Goal: Information Seeking & Learning: Learn about a topic

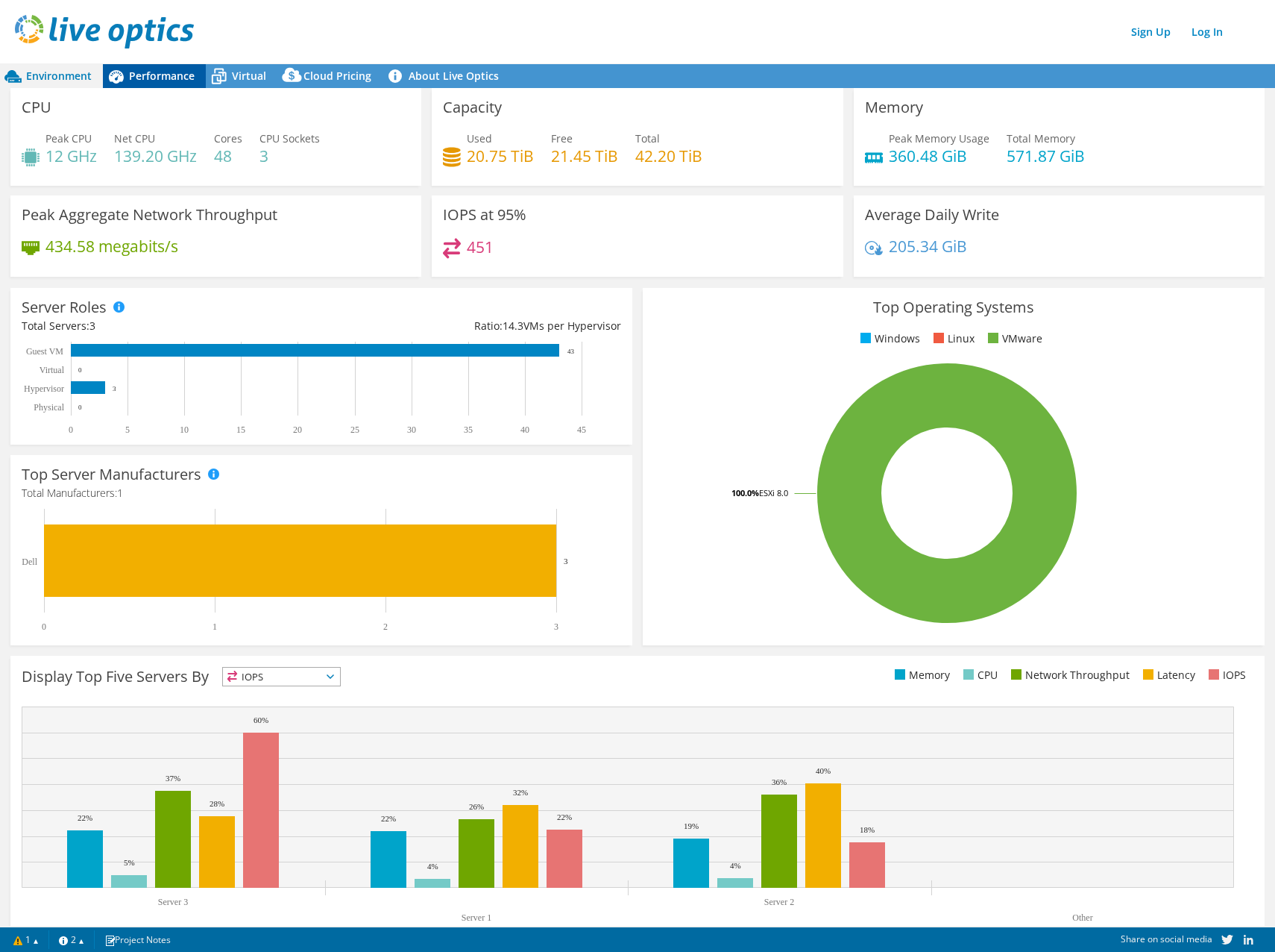
click at [149, 76] on span "Performance" at bounding box center [162, 75] width 66 height 14
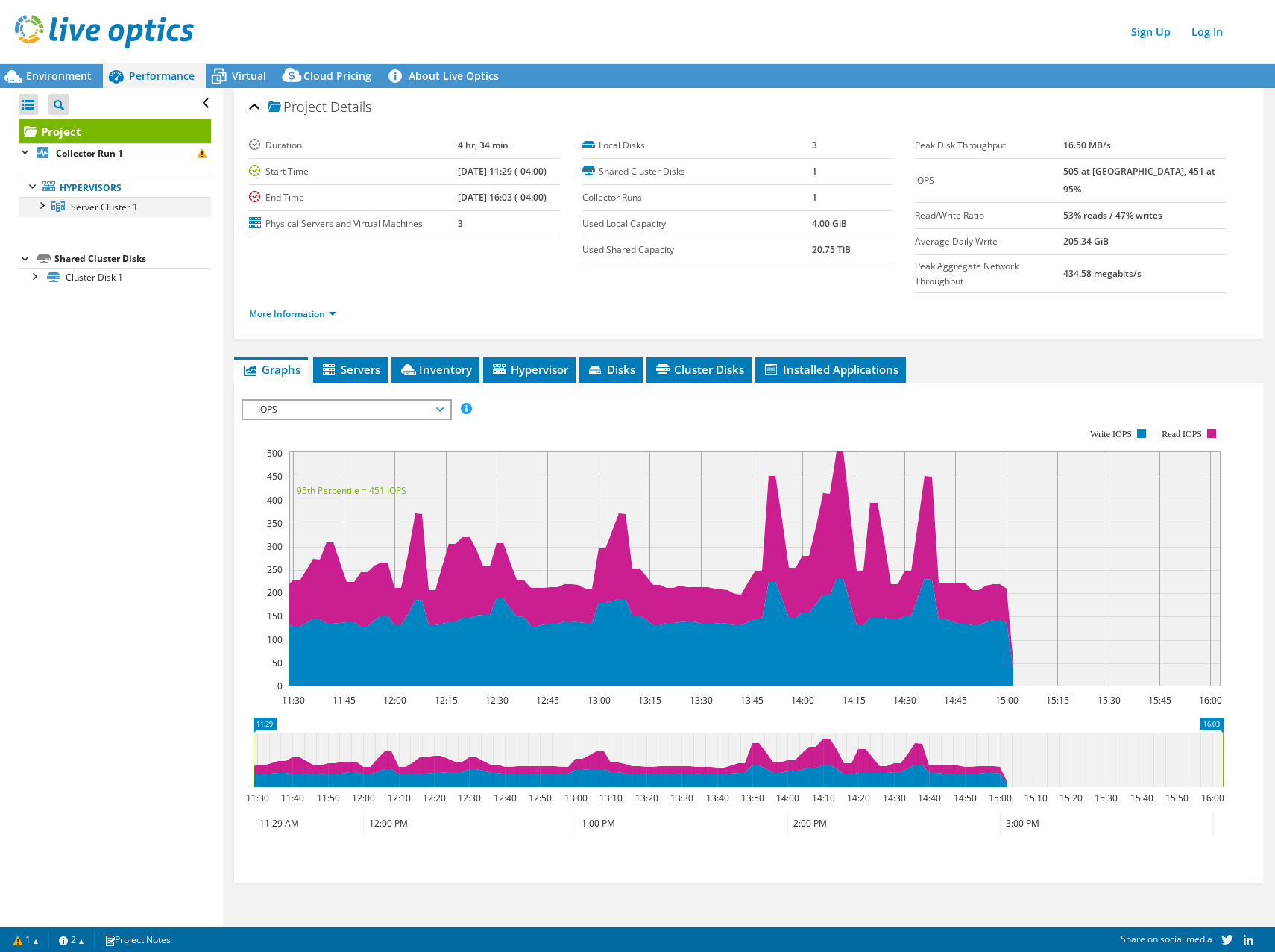
click at [42, 206] on div at bounding box center [40, 204] width 15 height 15
click at [83, 77] on span "Environment" at bounding box center [59, 75] width 66 height 14
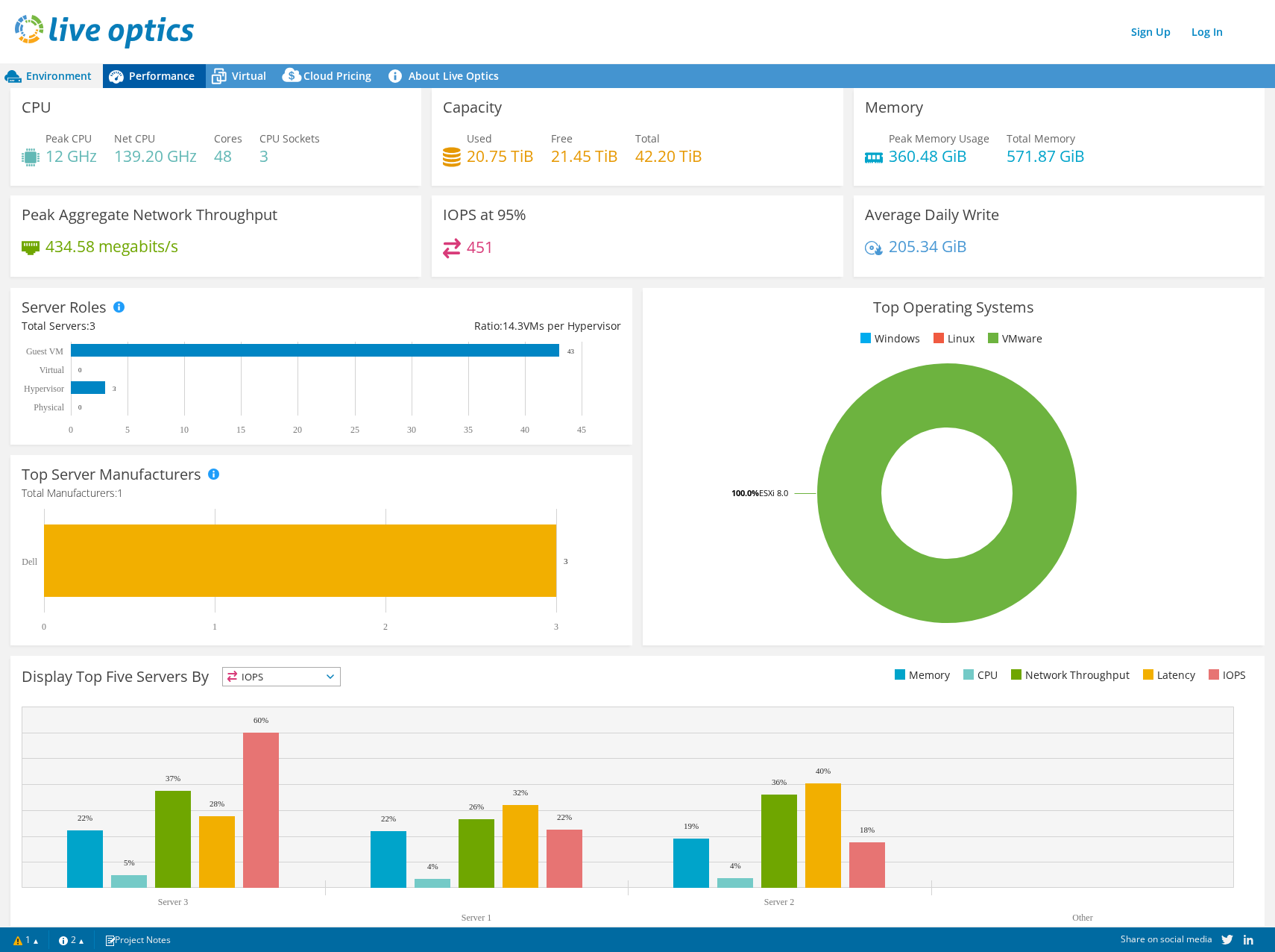
click at [153, 68] on span "Performance" at bounding box center [162, 75] width 66 height 14
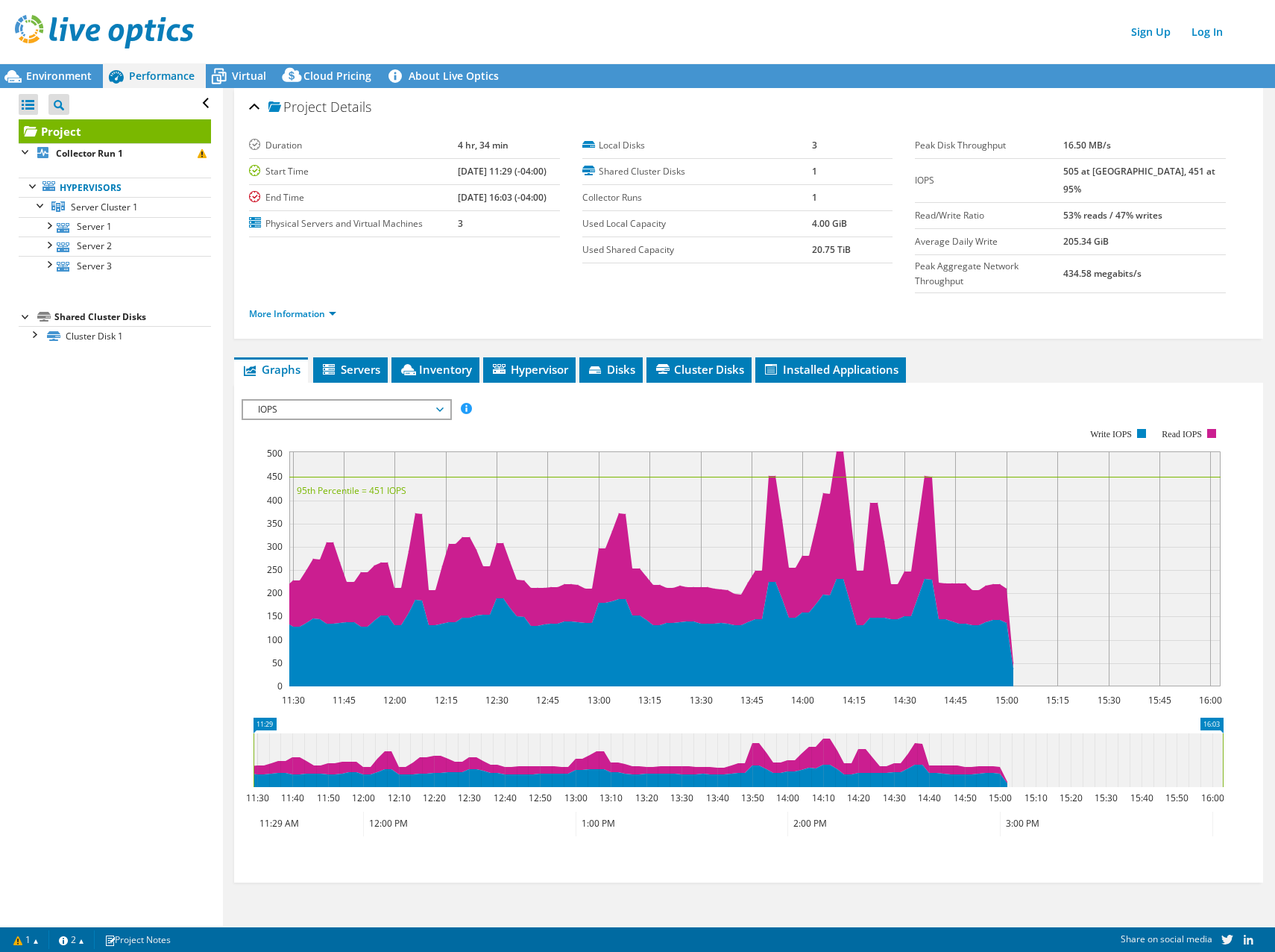
click at [413, 400] on span "IOPS" at bounding box center [346, 409] width 191 height 18
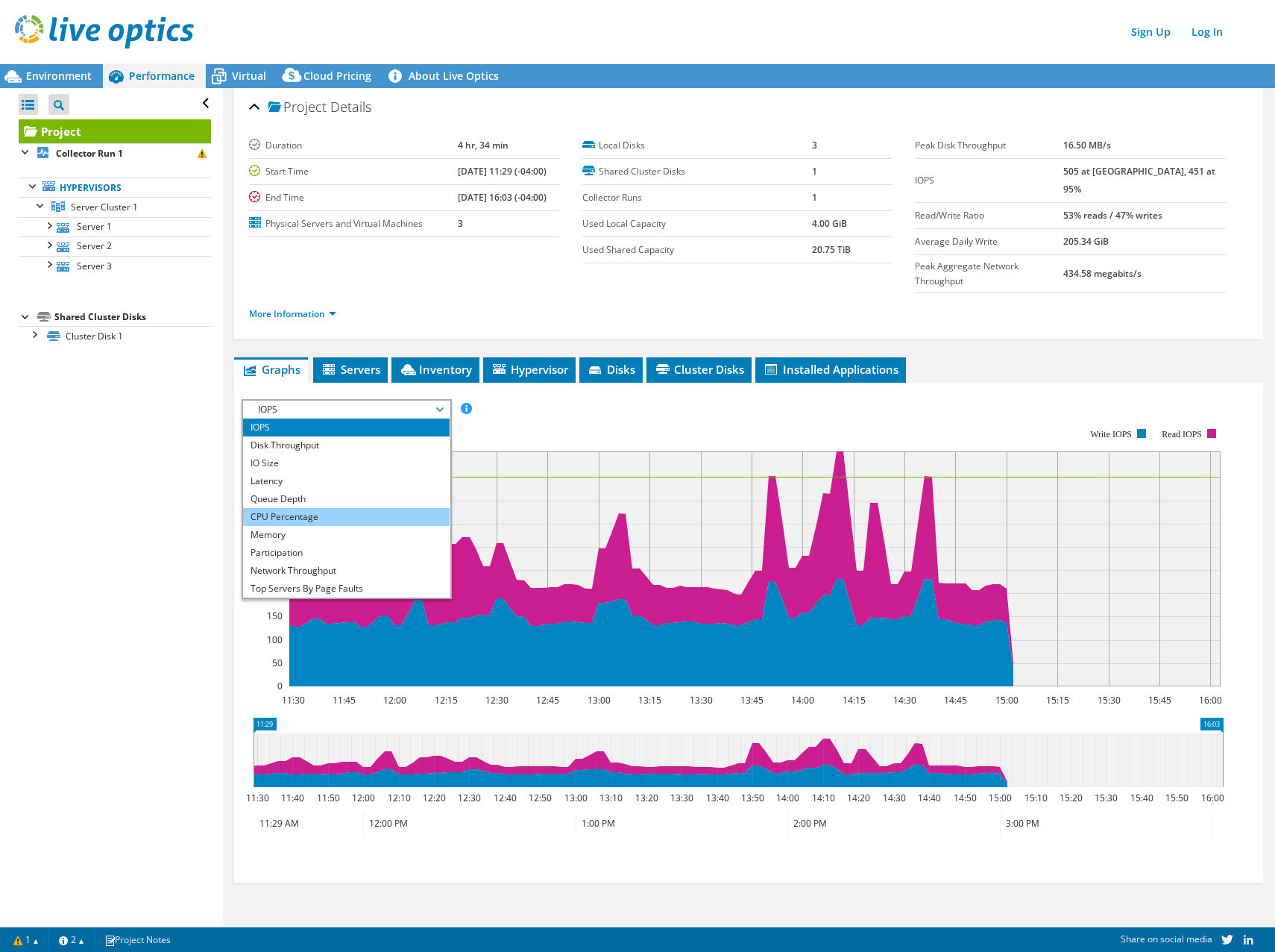
click at [361, 508] on li "CPU Percentage" at bounding box center [346, 517] width 206 height 18
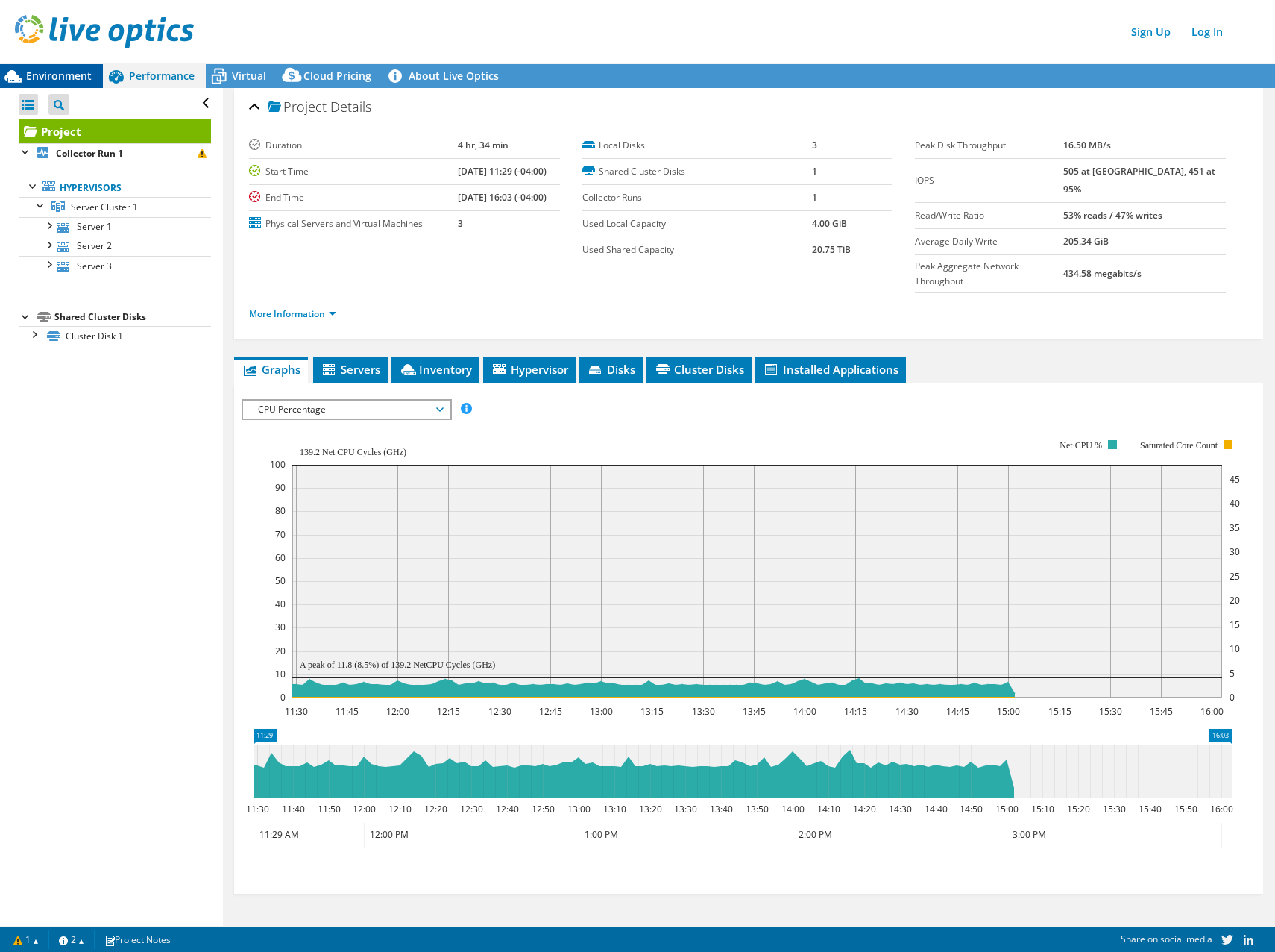
click at [59, 76] on span "Environment" at bounding box center [59, 75] width 66 height 14
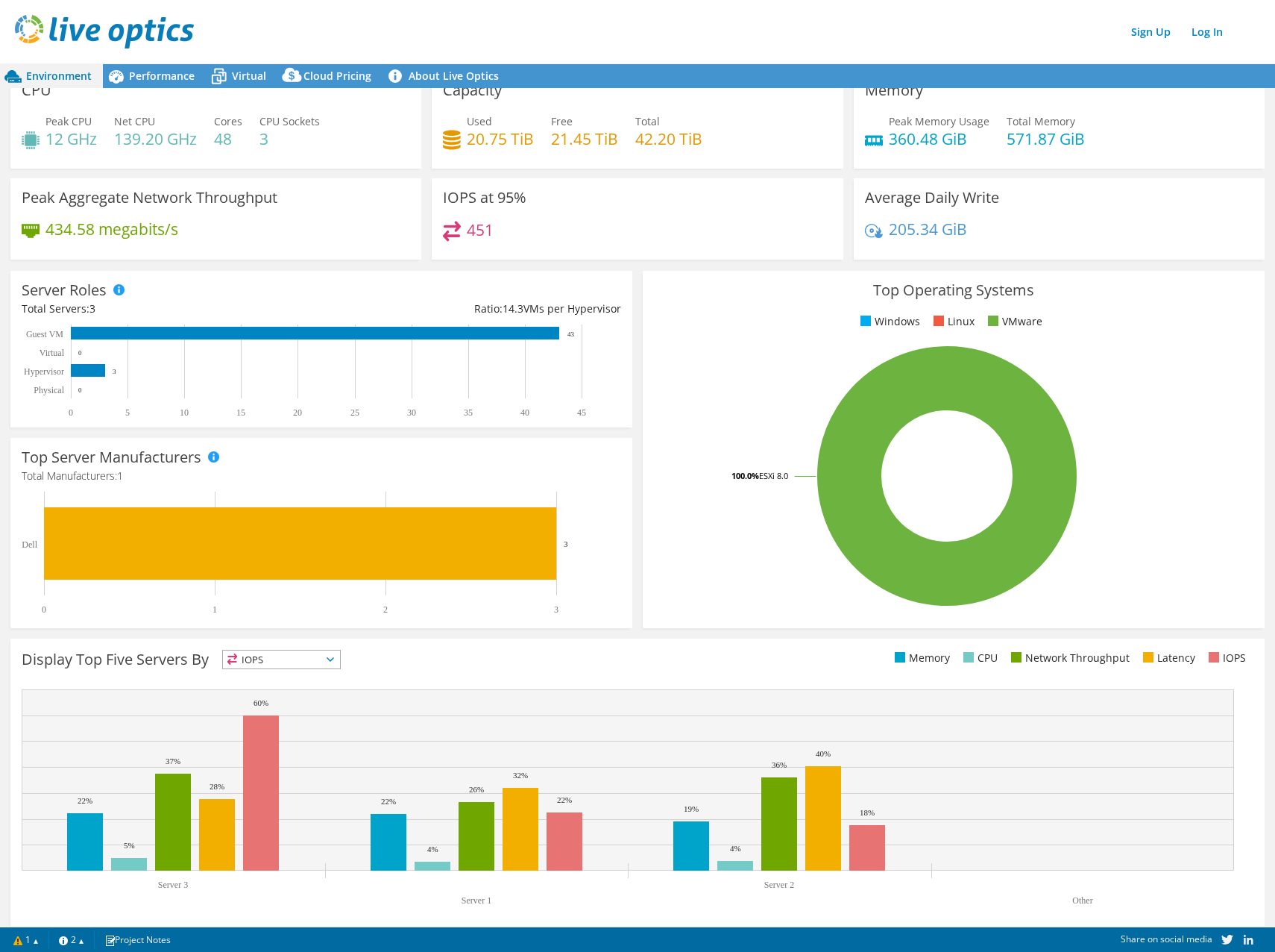
scroll to position [31, 0]
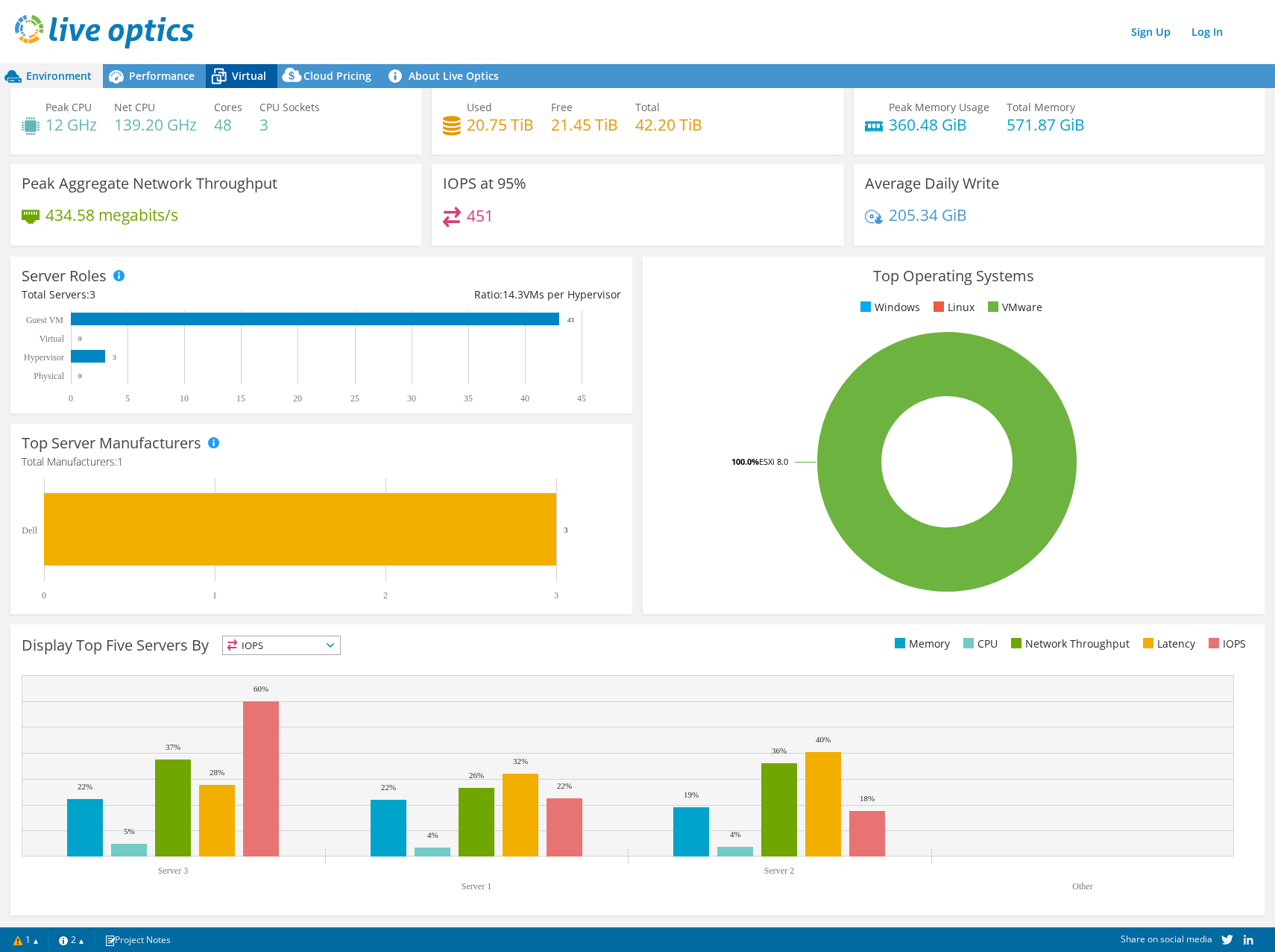
click at [251, 72] on span "Virtual" at bounding box center [248, 75] width 34 height 14
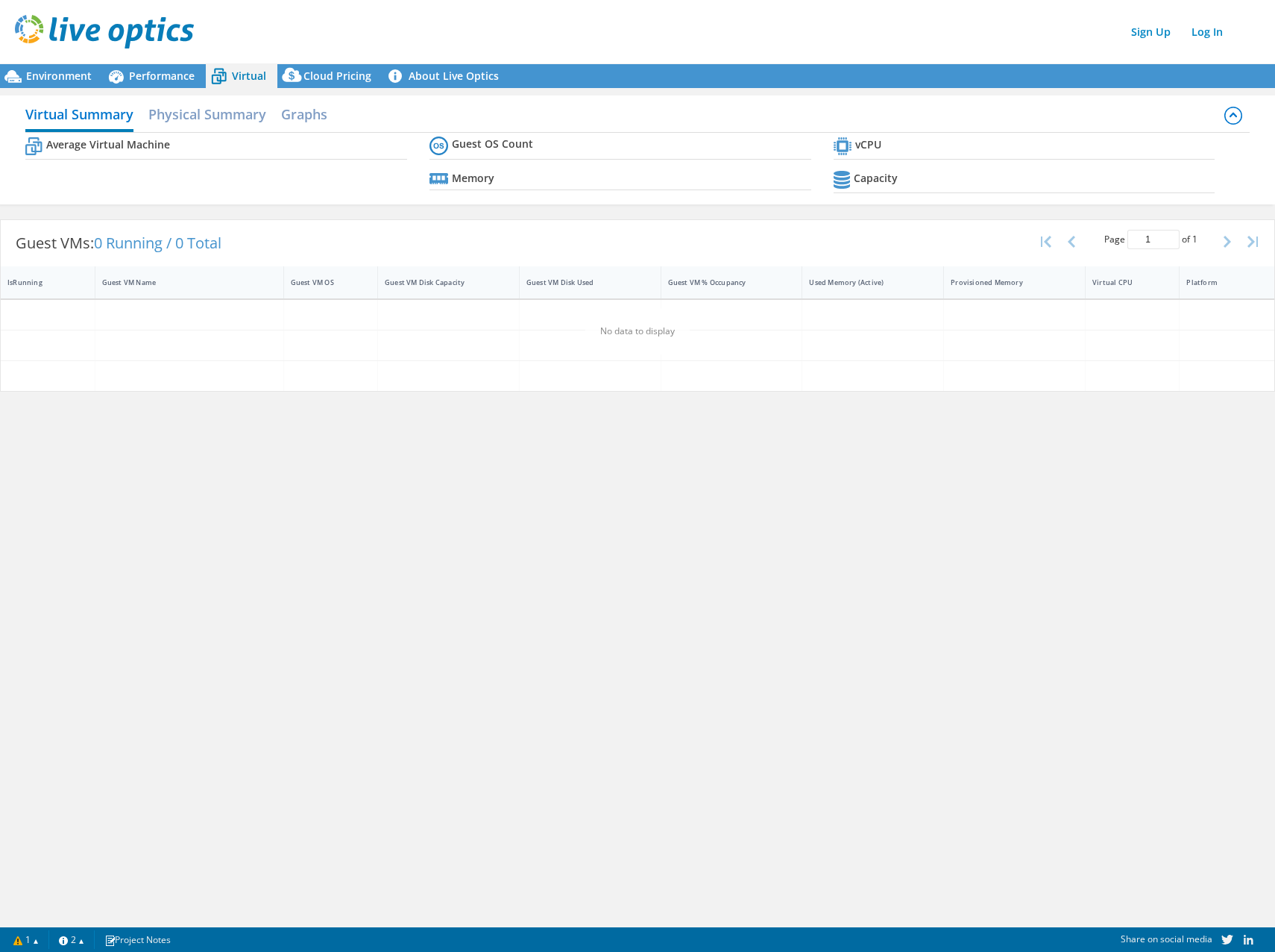
scroll to position [0, 0]
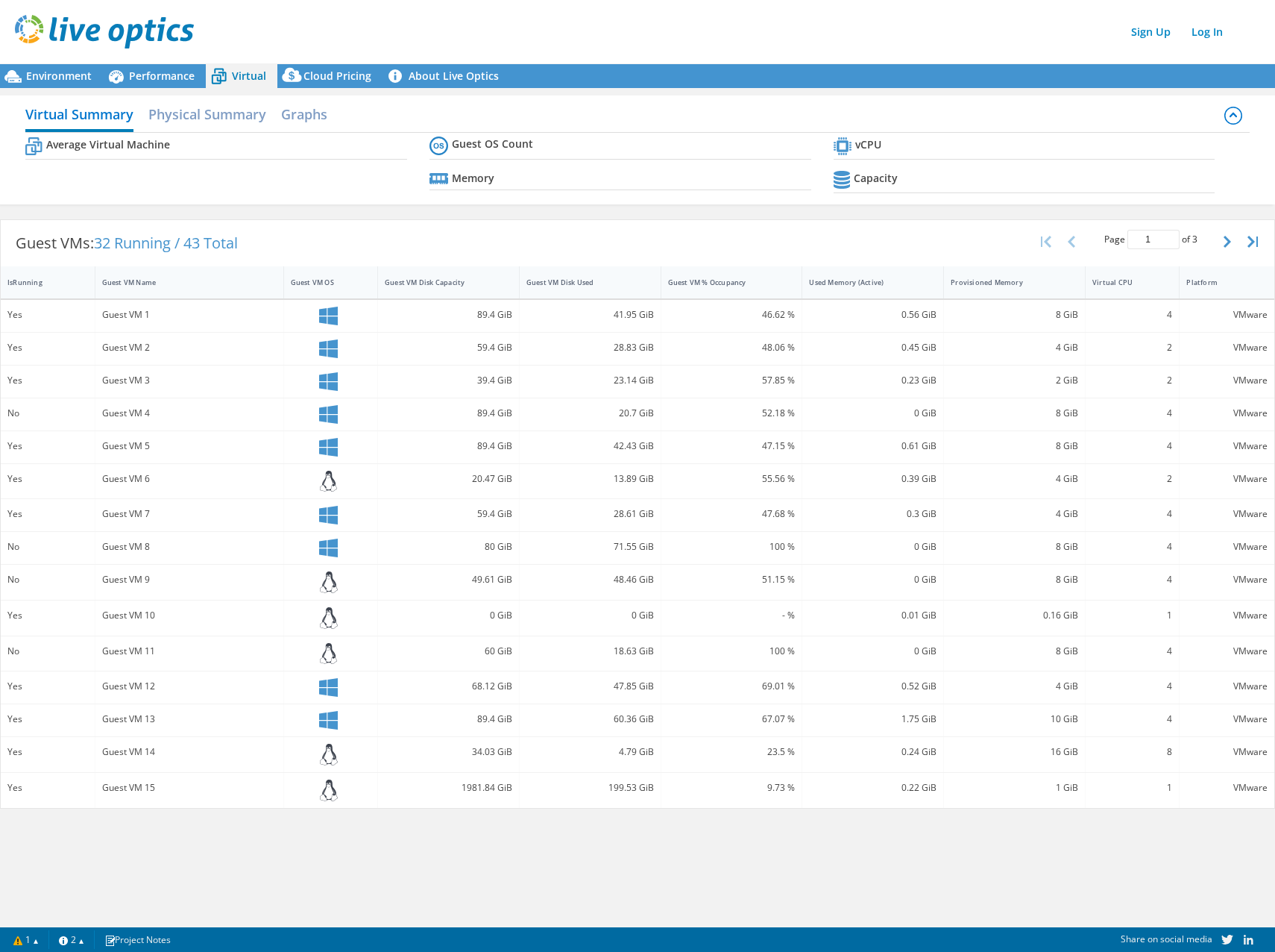
click at [148, 252] on span "32 Running / 43 Total" at bounding box center [165, 242] width 144 height 20
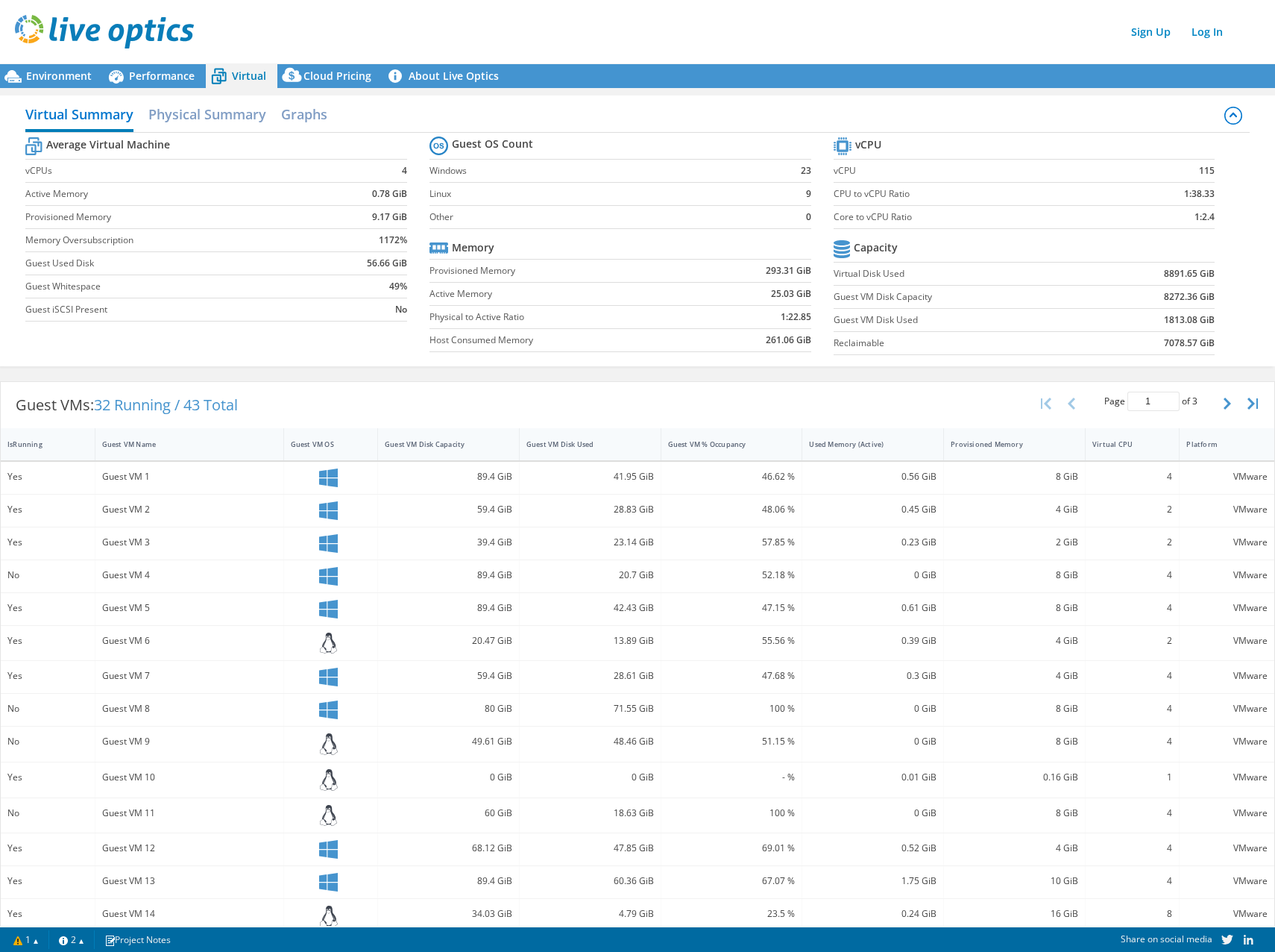
click at [502, 400] on div "Guest VMs: 32 Running / 43 Total Page 1 of 3 5 rows 10 rows 20 rows 25 rows 50 …" at bounding box center [638, 405] width 1274 height 46
click at [365, 372] on div "Virtual Summary Physical Summary Graphs Average Virtual Machine vCPUs 4 Active …" at bounding box center [638, 231] width 1275 height 286
click at [39, 73] on span "Environment" at bounding box center [59, 75] width 66 height 14
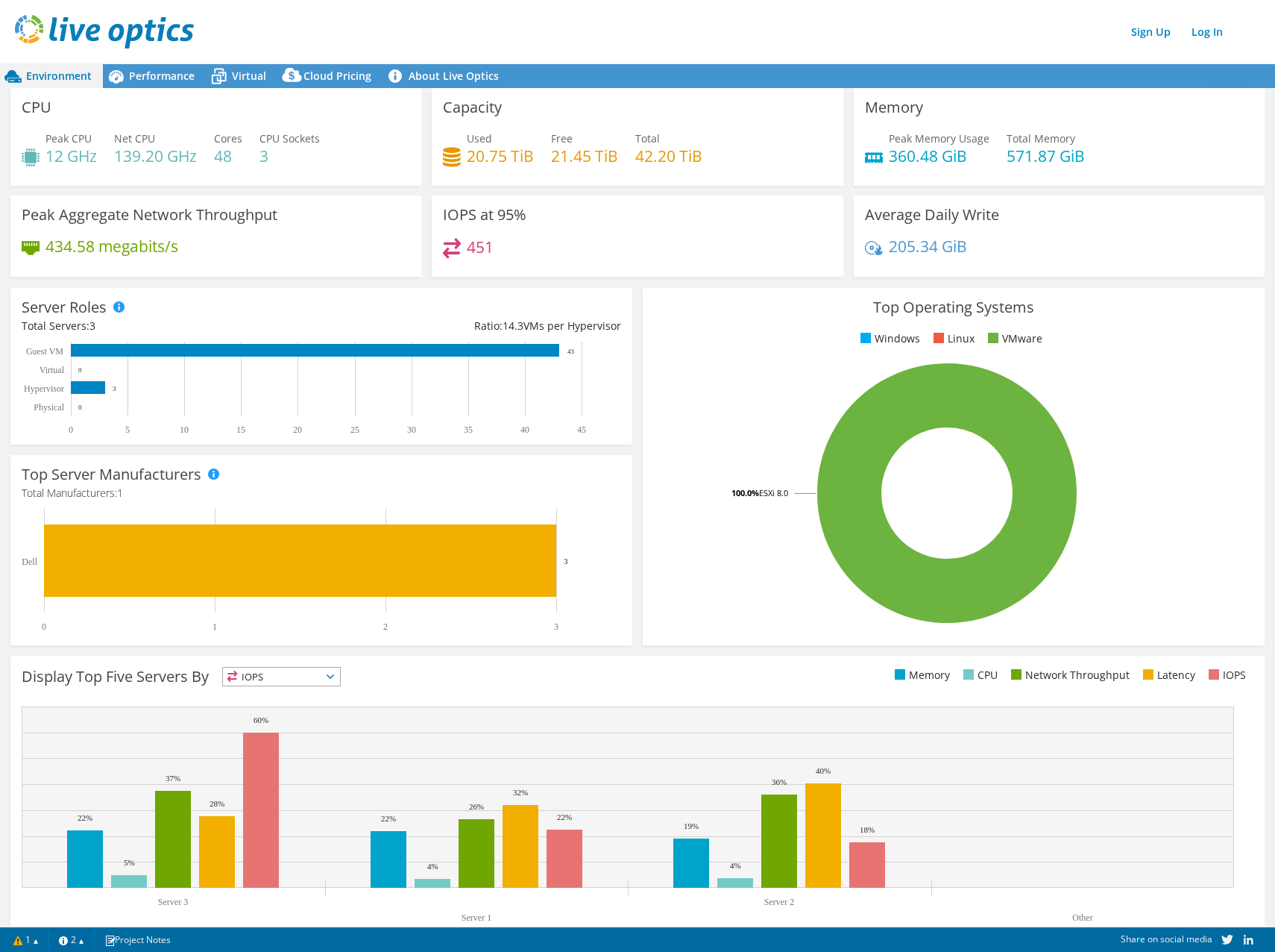
click at [654, 520] on rect at bounding box center [947, 493] width 586 height 261
click at [707, 580] on rect at bounding box center [947, 493] width 586 height 261
click at [234, 72] on span "Virtual" at bounding box center [248, 75] width 34 height 14
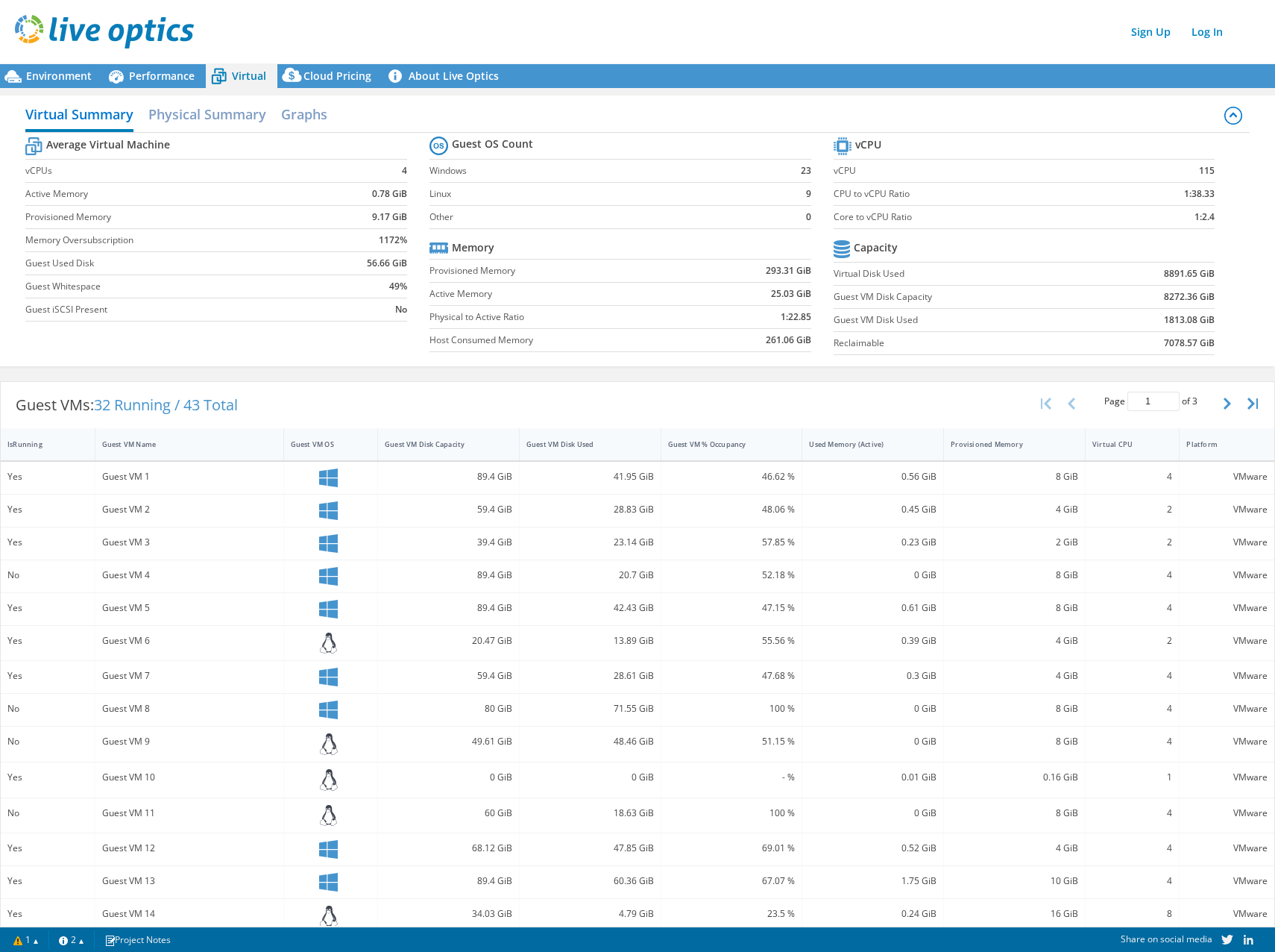
click at [410, 384] on div "Guest VMs: 32 Running / 43 Total Page 1 of 3 5 rows 10 rows 20 rows 25 rows 50 …" at bounding box center [638, 405] width 1274 height 46
click at [67, 71] on span "Environment" at bounding box center [59, 75] width 66 height 14
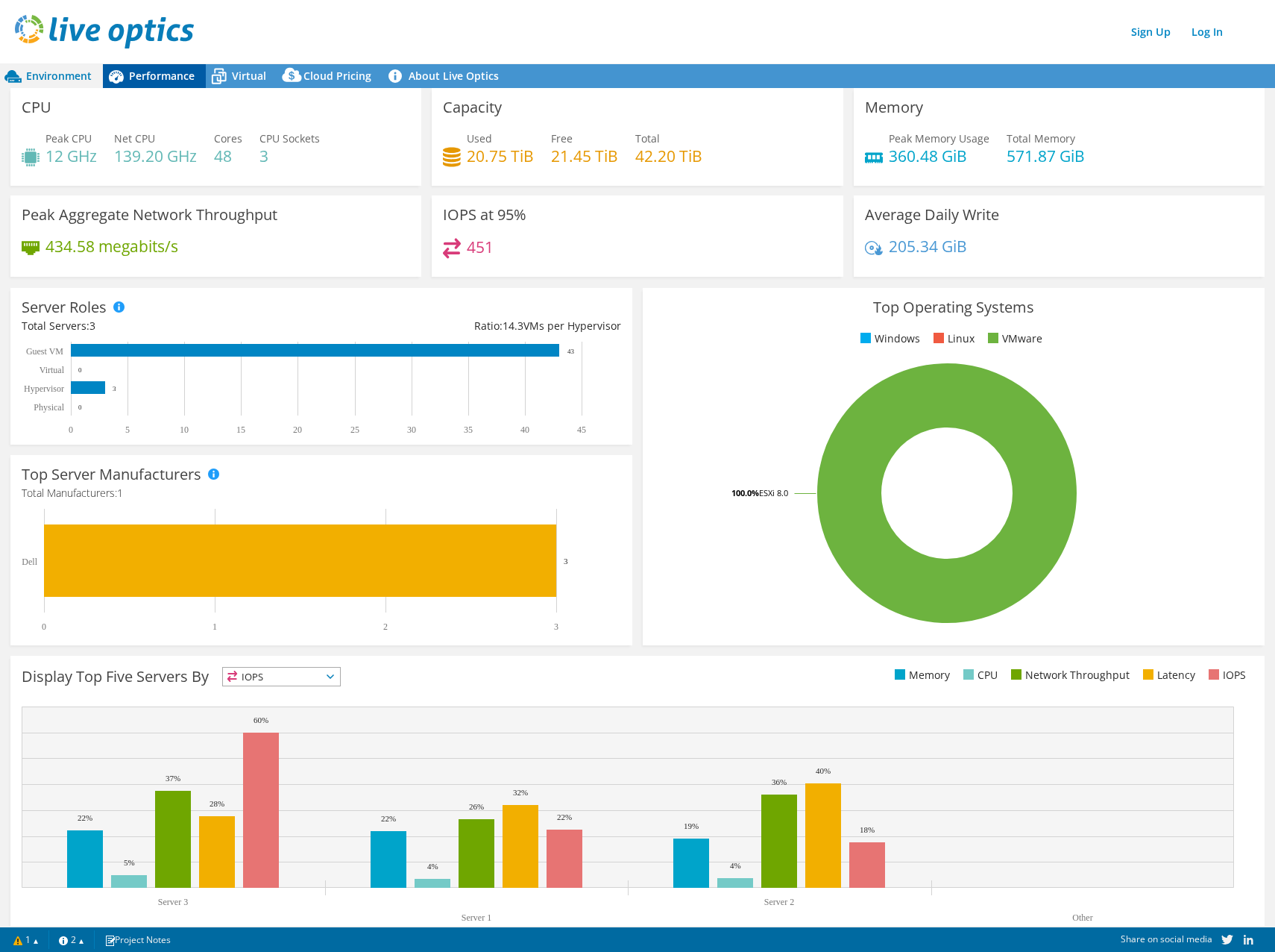
click at [153, 77] on span "Performance" at bounding box center [162, 75] width 66 height 14
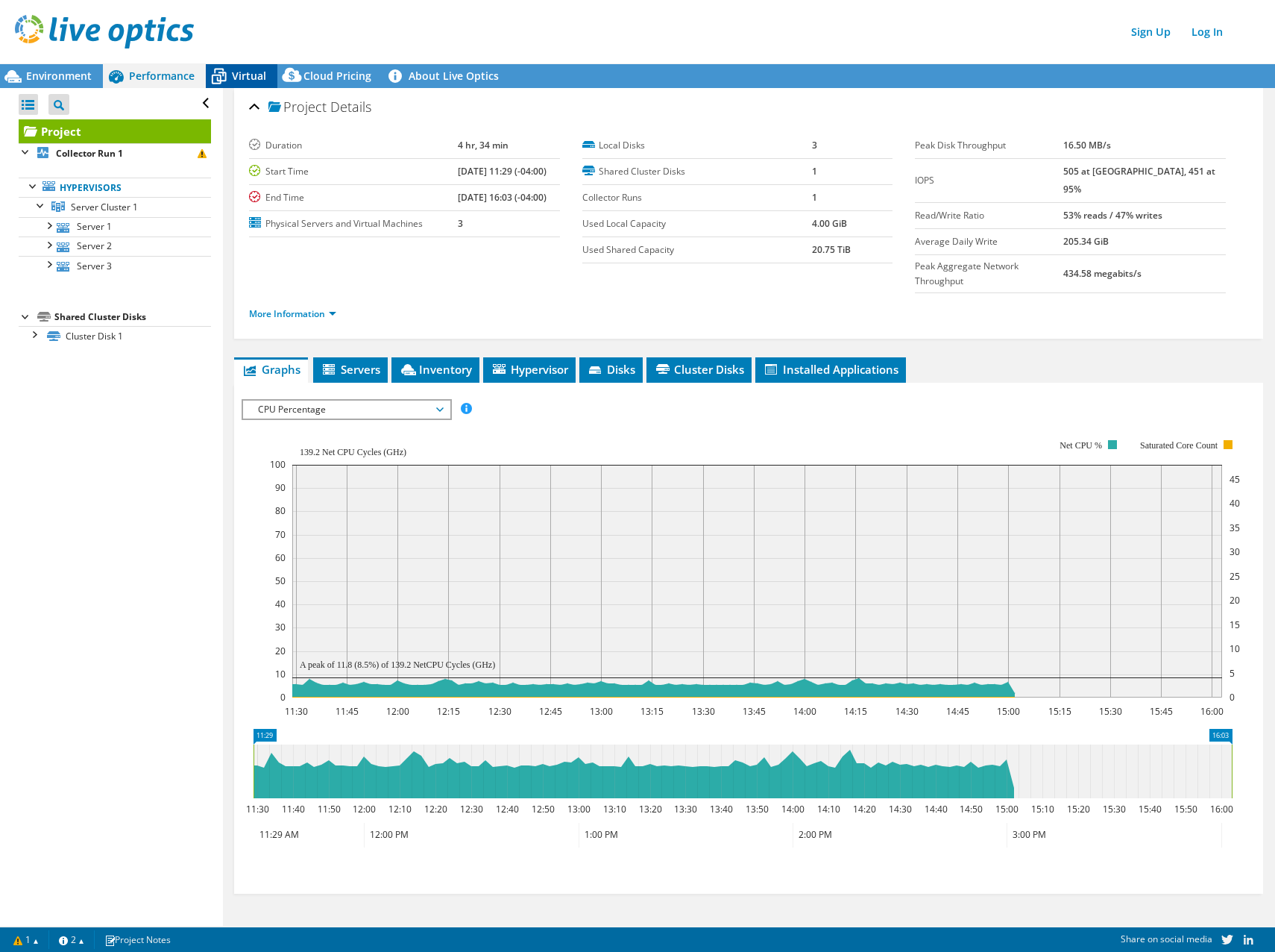
click at [245, 79] on span "Virtual" at bounding box center [248, 75] width 34 height 14
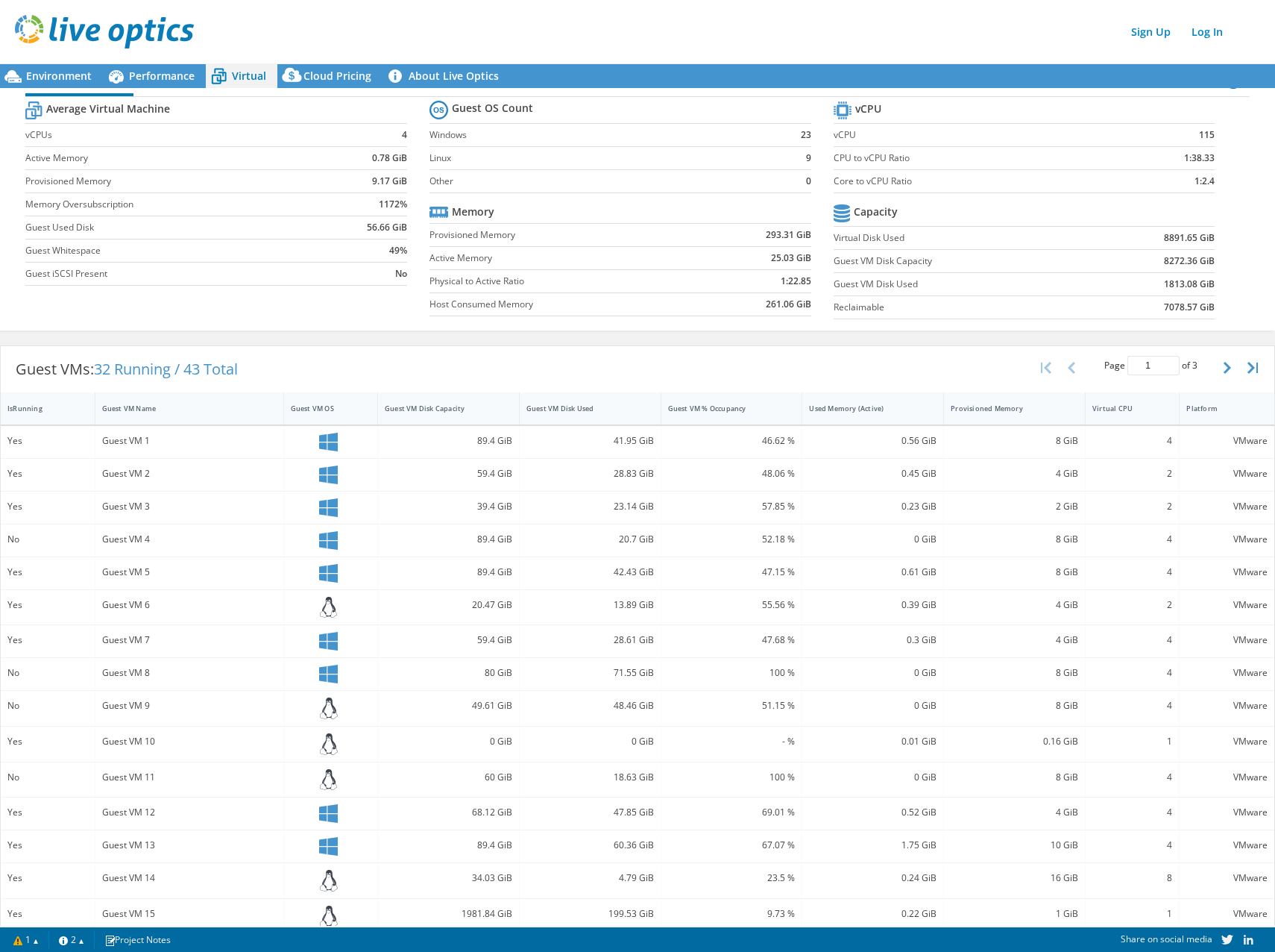
scroll to position [52, 0]
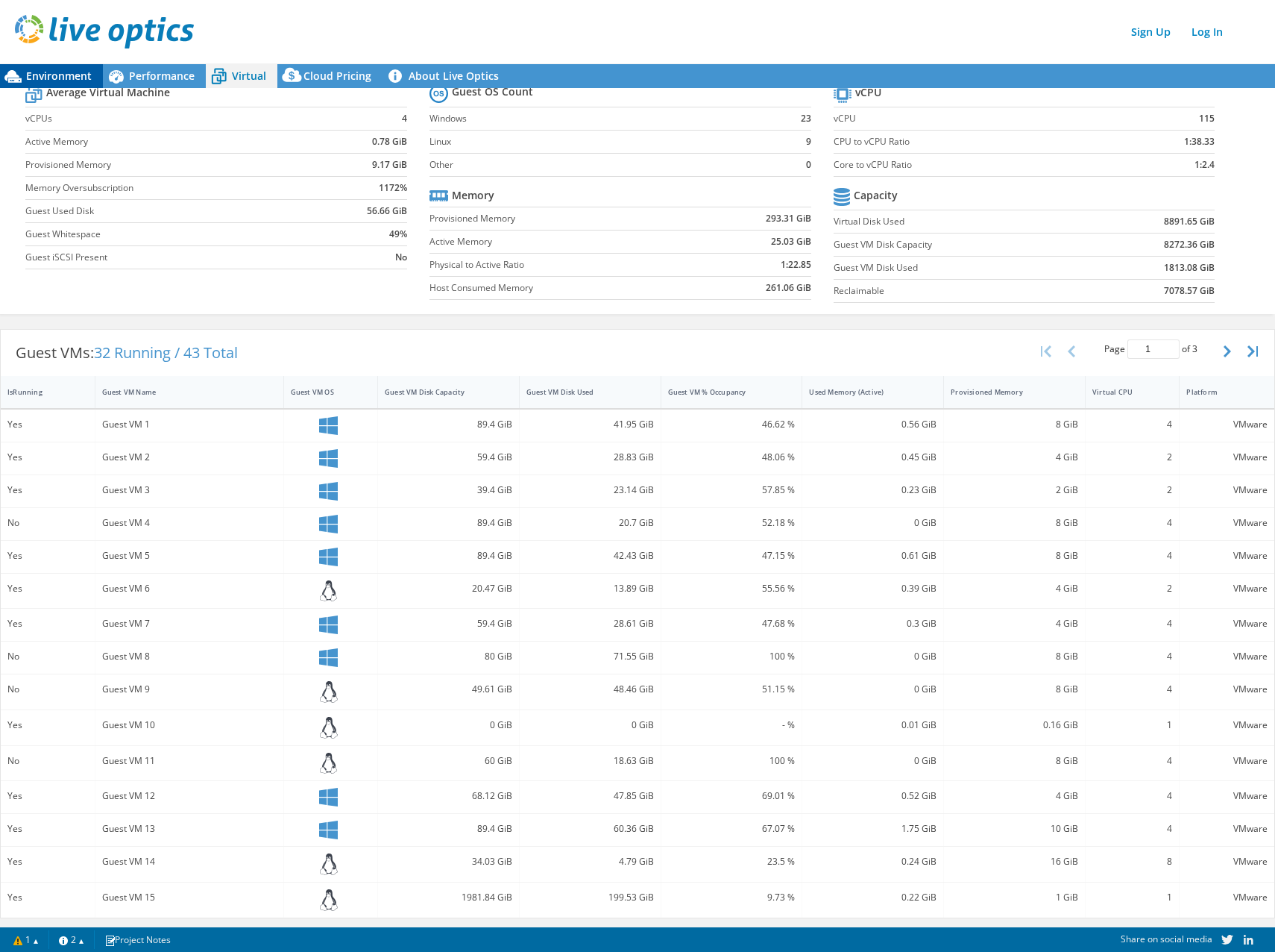
click at [39, 67] on div "Environment" at bounding box center [52, 76] width 103 height 24
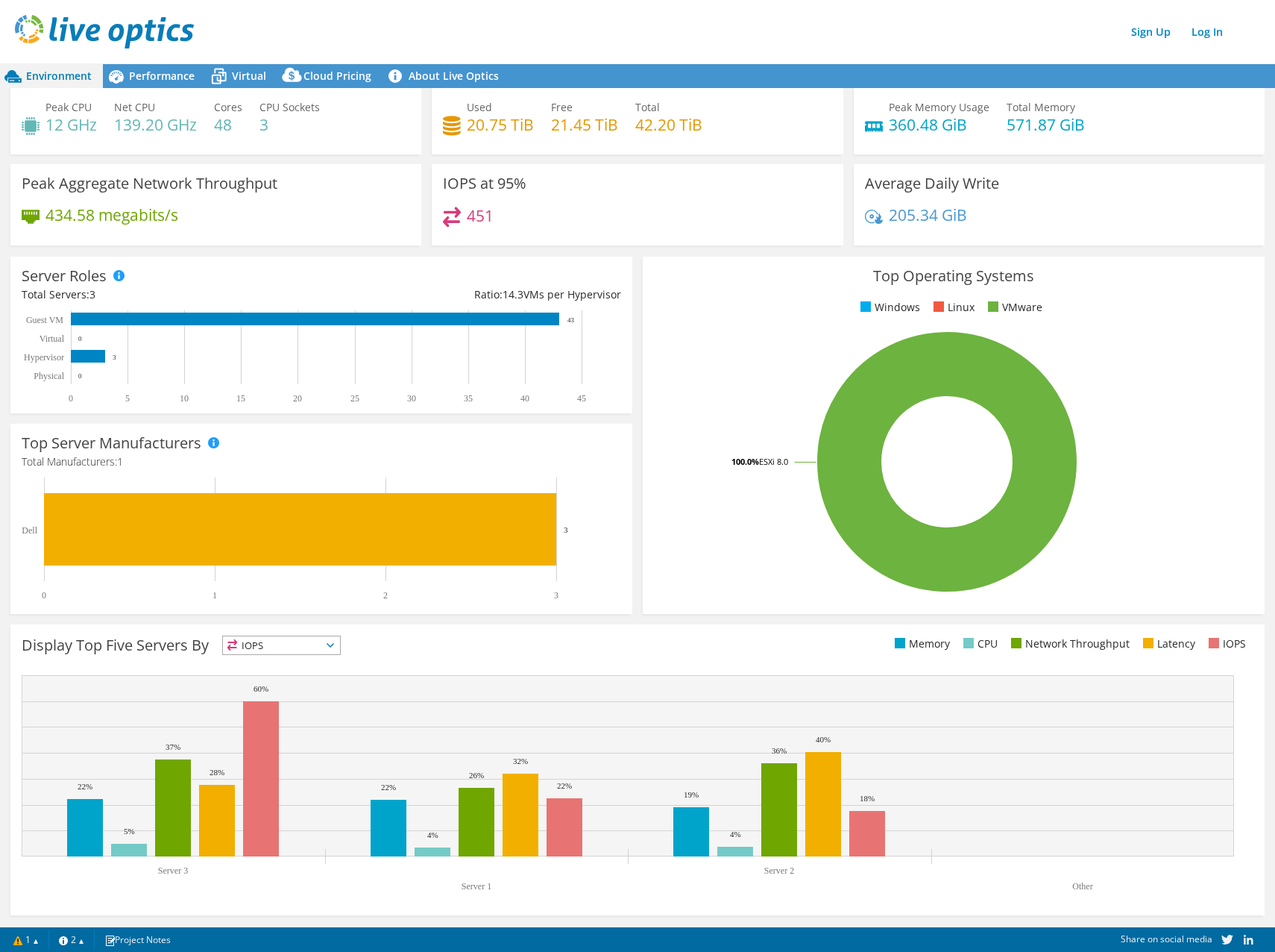
scroll to position [31, 0]
click at [711, 310] on ul "Windows Linux VMware" at bounding box center [953, 308] width 599 height 17
